Goal: Navigation & Orientation: Find specific page/section

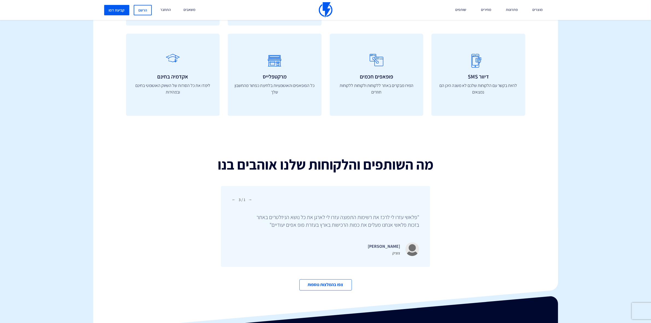
scroll to position [1836, 0]
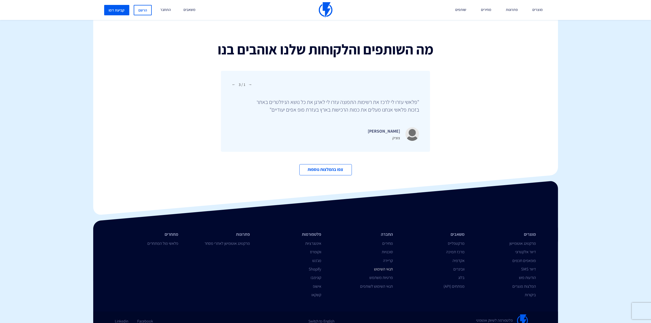
click at [382, 266] on link "תנאי השימוש" at bounding box center [383, 268] width 19 height 5
